Goal: Find contact information: Find contact information

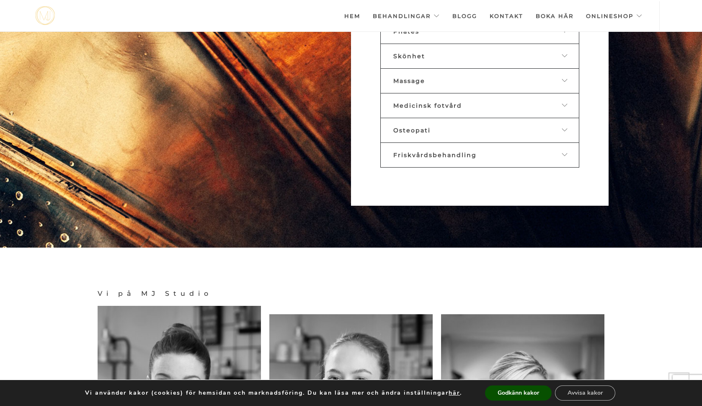
scroll to position [644, 0]
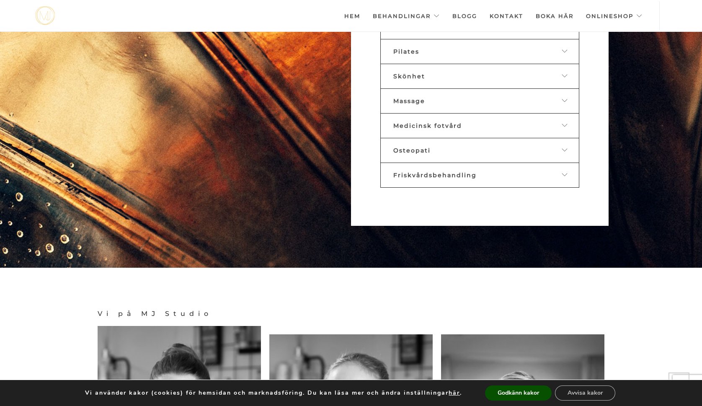
click at [564, 173] on icon at bounding box center [565, 175] width 7 height 6
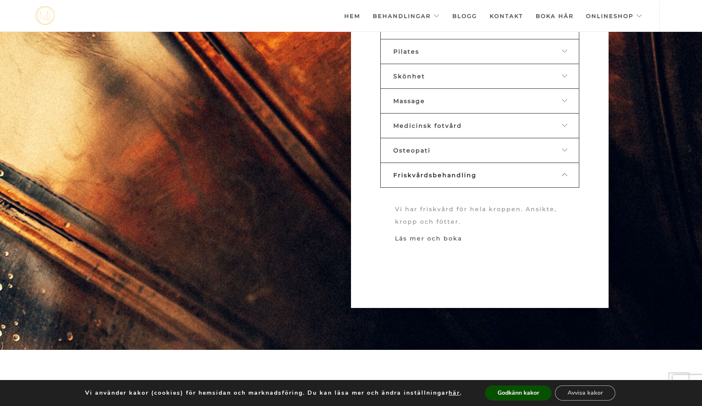
click at [438, 238] on link "Läs mer och boka" at bounding box center [428, 239] width 67 height 8
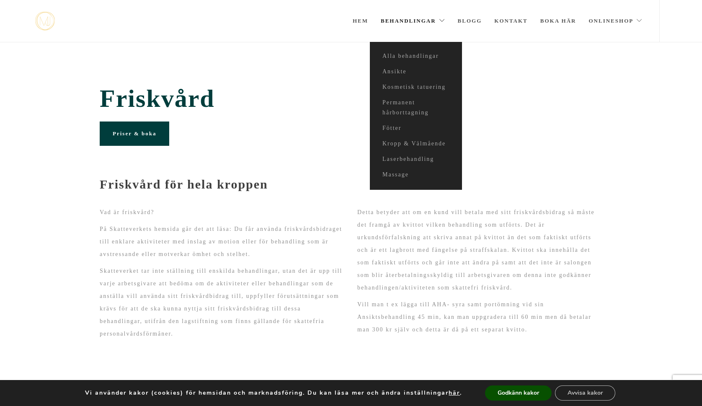
click at [442, 22] on link "Behandlingar" at bounding box center [413, 21] width 65 height 42
click at [390, 127] on link "Fötter" at bounding box center [416, 129] width 92 height 16
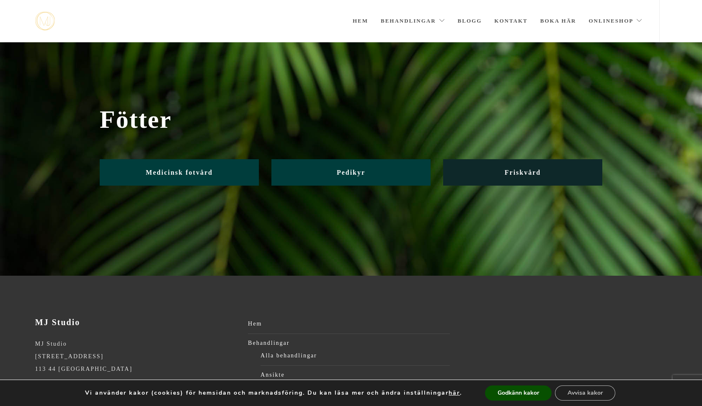
click at [521, 175] on span "Friskvård" at bounding box center [523, 172] width 36 height 7
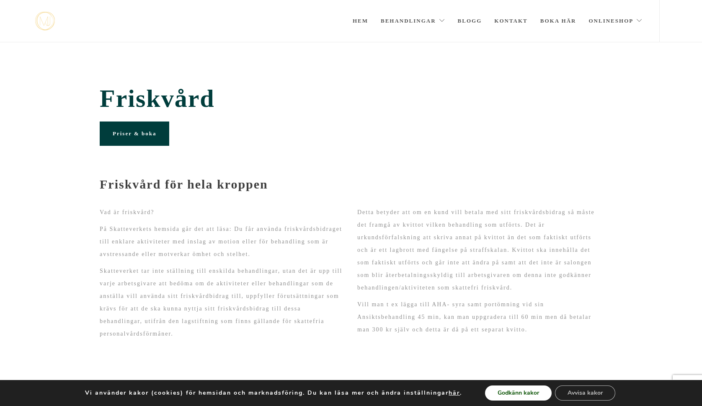
click at [520, 393] on button "Godkänn kakor" at bounding box center [518, 393] width 67 height 15
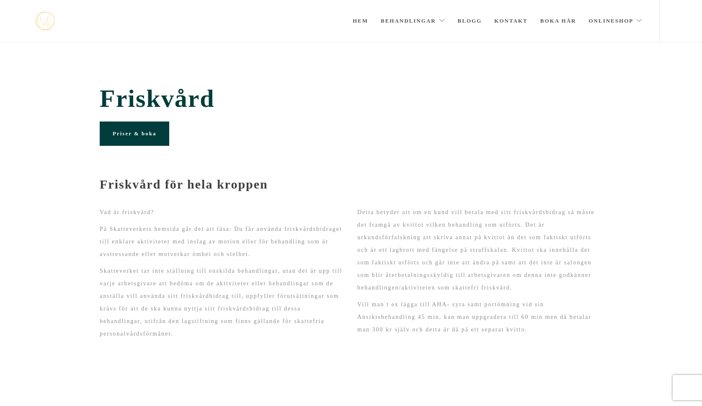
click at [135, 133] on span "Priser & boka" at bounding box center [135, 133] width 44 height 6
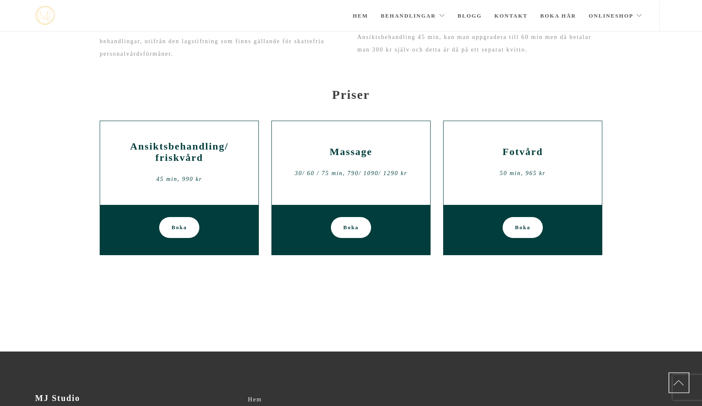
scroll to position [230, 0]
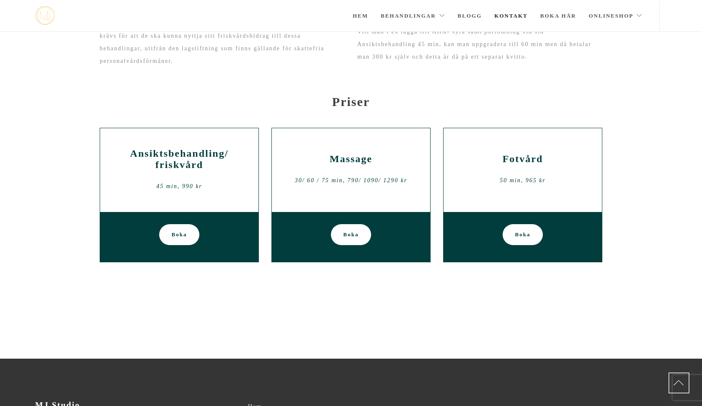
click at [514, 13] on link "Kontakt" at bounding box center [511, 15] width 34 height 29
click at [512, 14] on link "Kontakt" at bounding box center [511, 15] width 34 height 29
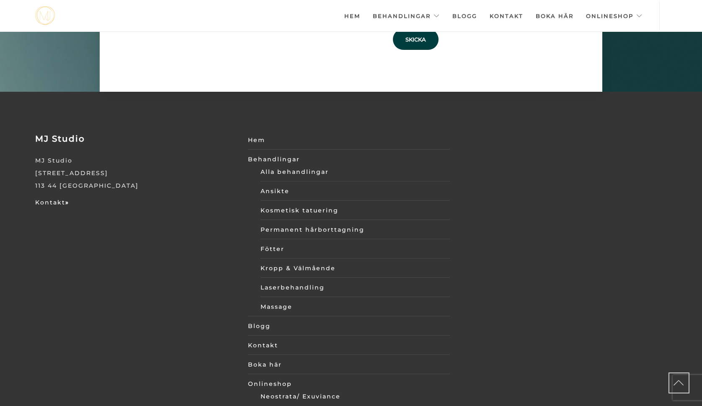
scroll to position [2912, 0]
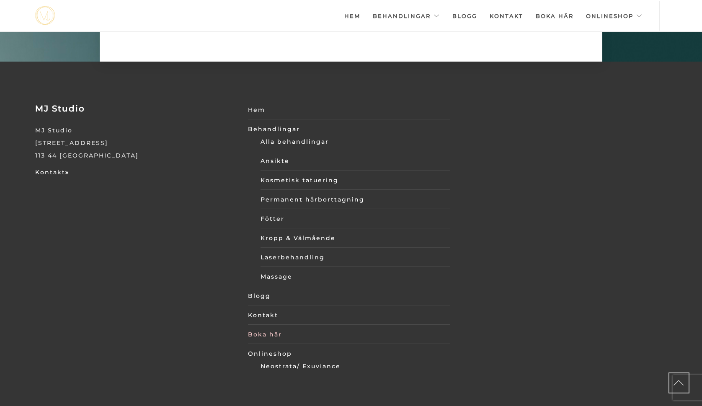
click at [259, 328] on link "Boka här" at bounding box center [349, 334] width 202 height 13
click at [62, 168] on link "Kontakt »" at bounding box center [52, 172] width 34 height 8
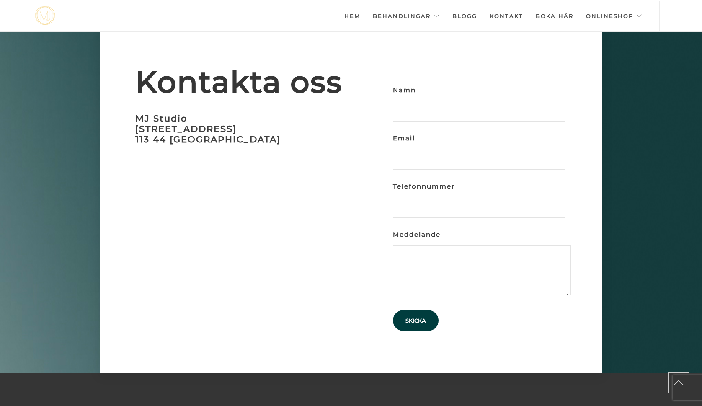
scroll to position [2586, 0]
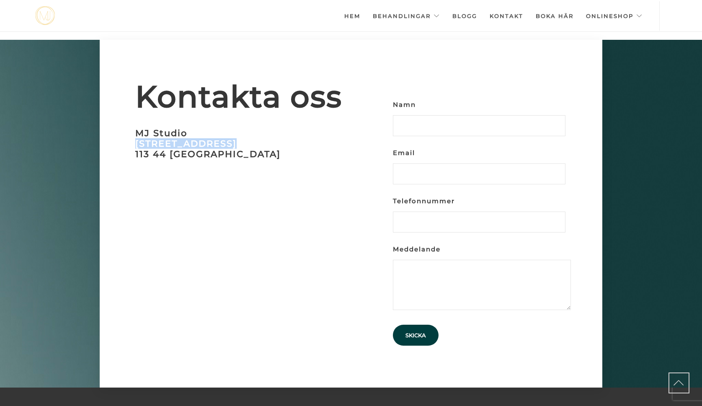
drag, startPoint x: 233, startPoint y: 138, endPoint x: 130, endPoint y: 140, distance: 102.7
click at [130, 140] on div "Kontakta oss [GEOGRAPHIC_DATA][STREET_ADDRESS]" at bounding box center [222, 125] width 258 height 170
copy h3 "[STREET_ADDRESS]"
